Goal: Task Accomplishment & Management: Manage account settings

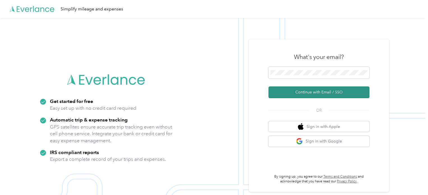
click at [304, 90] on button "Continue with Email / SSO" at bounding box center [318, 92] width 101 height 12
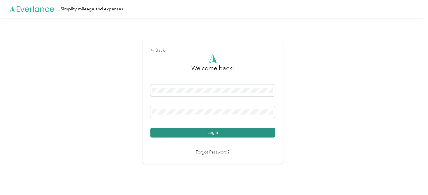
click at [242, 131] on button "Login" at bounding box center [212, 133] width 124 height 10
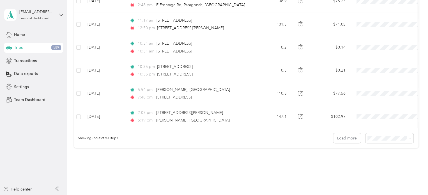
scroll to position [543, 0]
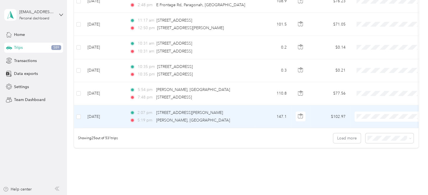
click at [380, 112] on span at bounding box center [389, 117] width 70 height 10
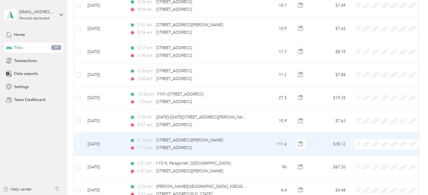
scroll to position [331, 0]
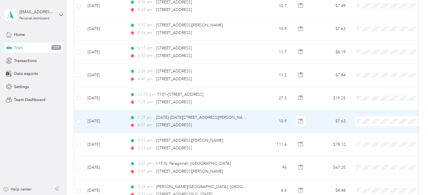
click at [367, 123] on span at bounding box center [389, 121] width 70 height 10
click at [297, 119] on button "button" at bounding box center [301, 121] width 10 height 10
click at [371, 77] on span "Charity" at bounding box center [394, 80] width 52 height 6
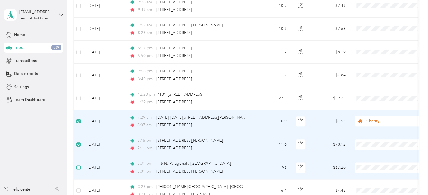
click at [77, 164] on label at bounding box center [78, 167] width 4 height 6
click at [372, 102] on span "Charity" at bounding box center [394, 101] width 52 height 6
click at [374, 124] on span "Charity" at bounding box center [394, 124] width 52 height 6
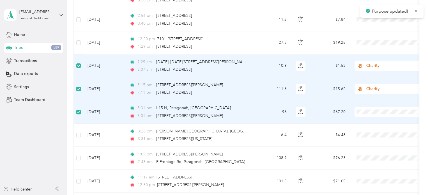
scroll to position [386, 0]
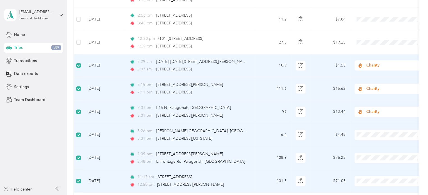
click at [373, 93] on span "Charity" at bounding box center [394, 94] width 52 height 6
click at [369, 137] on span at bounding box center [389, 135] width 70 height 10
click at [370, 133] on span "Charity" at bounding box center [391, 135] width 51 height 6
click at [372, 115] on span "Charity" at bounding box center [394, 113] width 52 height 6
click at [372, 139] on span "Charity" at bounding box center [394, 140] width 52 height 6
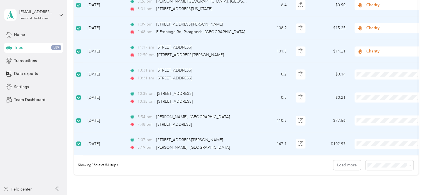
scroll to position [515, 0]
click at [372, 123] on span "Charity" at bounding box center [394, 123] width 52 height 6
click at [371, 146] on li "Charity" at bounding box center [389, 145] width 70 height 10
click at [373, 76] on li "Charity" at bounding box center [389, 78] width 70 height 10
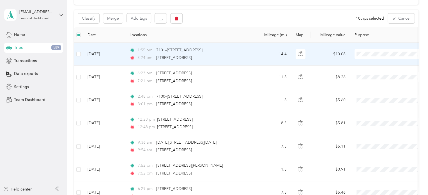
scroll to position [51, 0]
click at [368, 73] on span "Personal" at bounding box center [394, 74] width 52 height 6
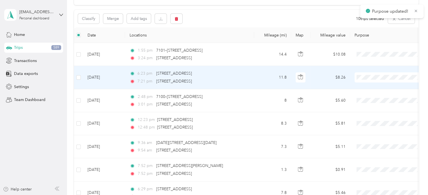
click at [368, 73] on span at bounding box center [389, 77] width 70 height 10
click at [373, 98] on li "Personal" at bounding box center [389, 97] width 70 height 10
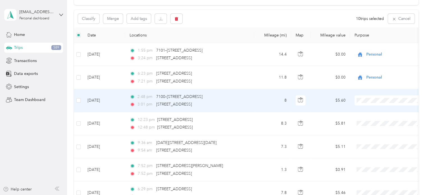
click at [372, 121] on li "Personal" at bounding box center [389, 121] width 70 height 10
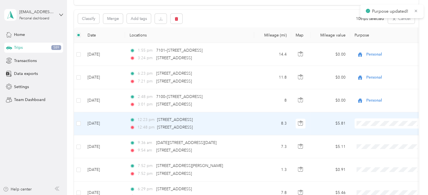
click at [372, 53] on span "Personal" at bounding box center [394, 54] width 52 height 6
click at [373, 51] on span "Personal" at bounding box center [390, 51] width 45 height 6
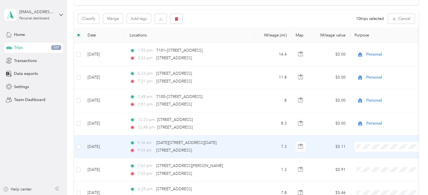
click at [370, 75] on span "Personal" at bounding box center [394, 77] width 52 height 6
click at [375, 74] on span "Personal" at bounding box center [390, 76] width 45 height 6
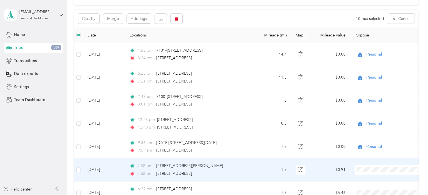
click at [373, 100] on li "Personal" at bounding box center [389, 99] width 70 height 10
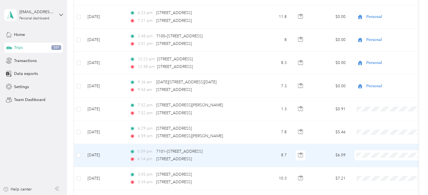
scroll to position [112, 0]
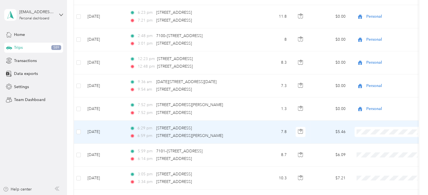
click at [369, 62] on li "Personal" at bounding box center [389, 62] width 70 height 10
click at [375, 62] on li "Personal" at bounding box center [389, 61] width 70 height 10
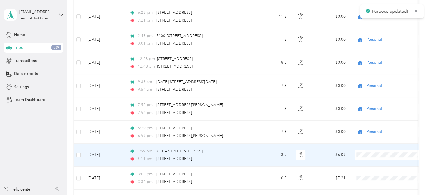
click at [367, 151] on span at bounding box center [389, 155] width 70 height 10
click at [371, 83] on span "Personal" at bounding box center [394, 85] width 52 height 6
click at [373, 83] on span "Personal" at bounding box center [390, 85] width 45 height 6
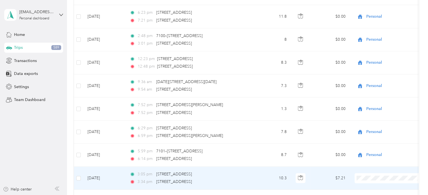
click at [376, 105] on span "Personal" at bounding box center [394, 105] width 52 height 6
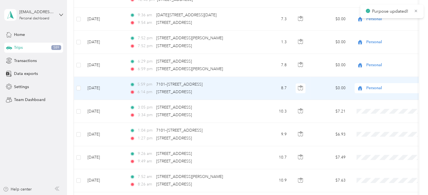
scroll to position [179, 0]
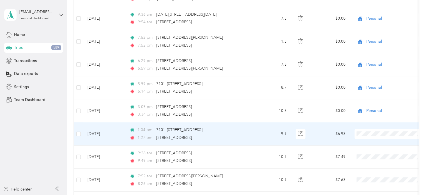
click at [376, 61] on span "Personal" at bounding box center [394, 61] width 52 height 6
click at [367, 130] on span at bounding box center [389, 134] width 70 height 10
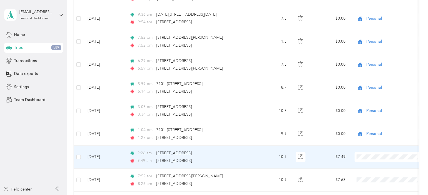
click at [372, 87] on li "Personal" at bounding box center [389, 86] width 70 height 10
click at [363, 161] on td at bounding box center [389, 157] width 79 height 23
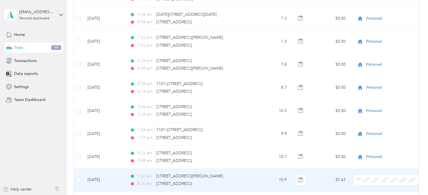
click at [361, 176] on span at bounding box center [389, 180] width 70 height 10
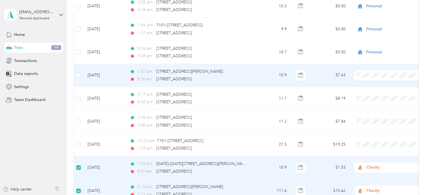
scroll to position [286, 0]
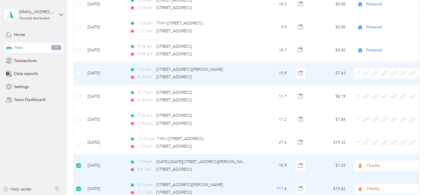
click at [364, 69] on span at bounding box center [389, 73] width 70 height 10
click at [375, 93] on li "Personal" at bounding box center [389, 92] width 70 height 10
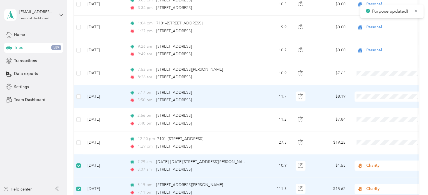
click at [379, 117] on li "Personal" at bounding box center [389, 116] width 70 height 10
click at [373, 115] on span "Personal" at bounding box center [394, 116] width 52 height 6
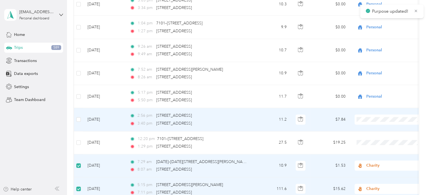
click at [372, 116] on span at bounding box center [389, 119] width 70 height 10
click at [373, 78] on span "Charity" at bounding box center [394, 79] width 52 height 6
click at [365, 122] on span at bounding box center [389, 119] width 70 height 10
click at [365, 122] on div "Charity" at bounding box center [389, 119] width 70 height 10
click at [377, 47] on span "Personal" at bounding box center [394, 48] width 52 height 6
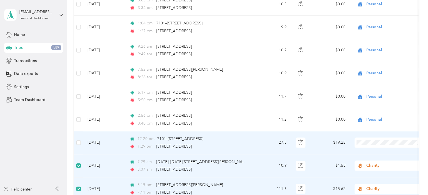
click at [368, 144] on span at bounding box center [389, 142] width 70 height 10
click at [374, 69] on span "Personal" at bounding box center [394, 72] width 52 height 6
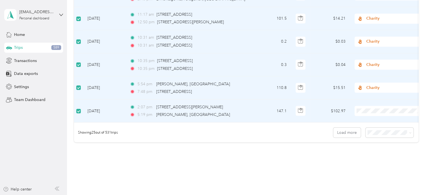
scroll to position [548, 0]
click at [407, 133] on span at bounding box center [409, 132] width 4 height 6
click at [407, 134] on span at bounding box center [409, 132] width 4 height 6
click at [336, 133] on button "Load more" at bounding box center [346, 132] width 27 height 10
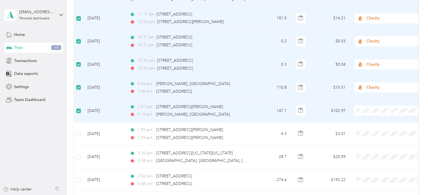
click at [370, 157] on span "Charity" at bounding box center [394, 159] width 52 height 6
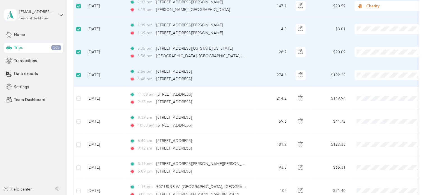
scroll to position [653, 0]
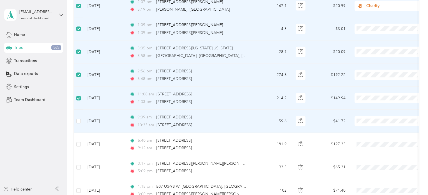
click at [77, 115] on td at bounding box center [78, 121] width 9 height 23
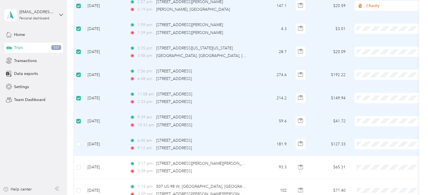
click at [78, 138] on td at bounding box center [78, 144] width 9 height 23
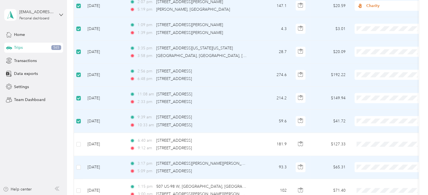
click at [80, 169] on td at bounding box center [78, 167] width 9 height 23
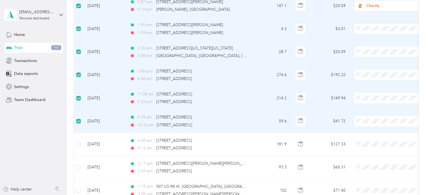
click at [373, 76] on span "Charity" at bounding box center [394, 77] width 52 height 6
click at [374, 101] on li "Charity" at bounding box center [389, 98] width 70 height 10
click at [376, 124] on li "Charity" at bounding box center [389, 123] width 70 height 10
click at [376, 123] on span at bounding box center [389, 121] width 70 height 10
click at [372, 78] on span "Charity" at bounding box center [394, 76] width 52 height 6
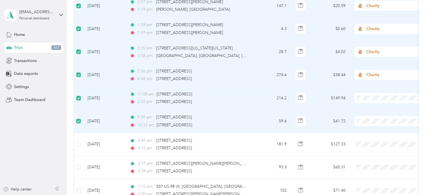
click at [376, 147] on li "Charity" at bounding box center [389, 146] width 70 height 10
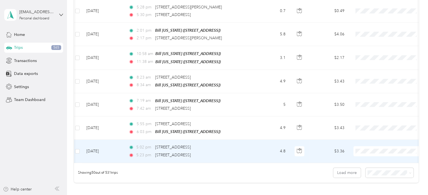
scroll to position [1087, 0]
